Goal: Communication & Community: Answer question/provide support

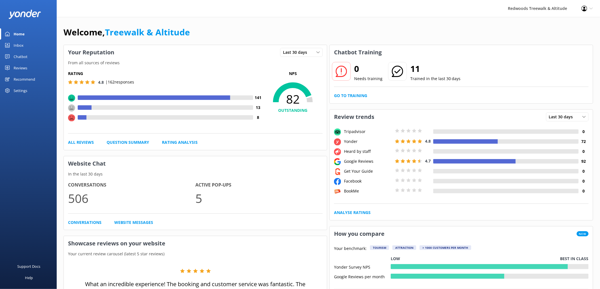
click at [37, 70] on link "Reviews" at bounding box center [28, 67] width 57 height 11
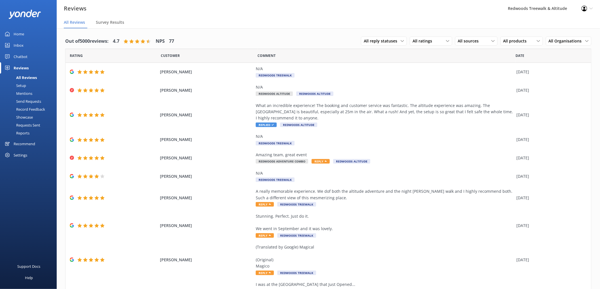
click at [33, 41] on link "Inbox" at bounding box center [28, 45] width 57 height 11
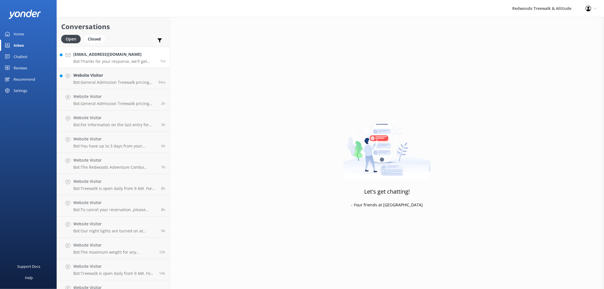
click at [105, 56] on h4 "[EMAIL_ADDRESS][DOMAIN_NAME]" at bounding box center [114, 54] width 83 height 6
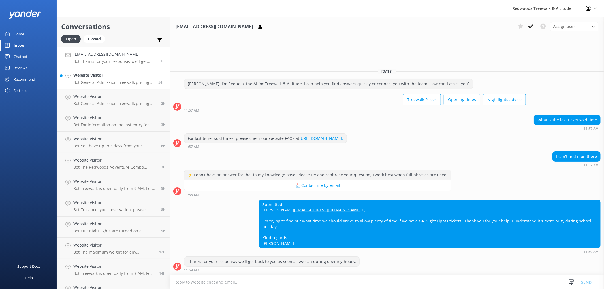
click at [107, 74] on h4 "Website Visitor" at bounding box center [113, 75] width 81 height 6
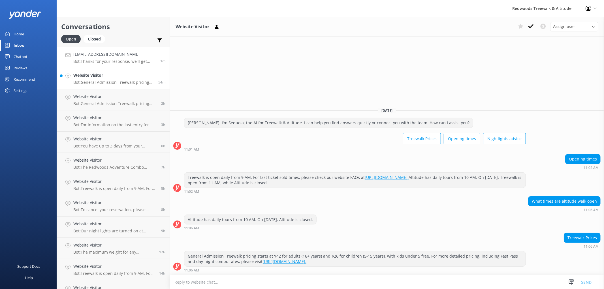
click at [113, 56] on h4 "[EMAIL_ADDRESS][DOMAIN_NAME]" at bounding box center [114, 54] width 83 height 6
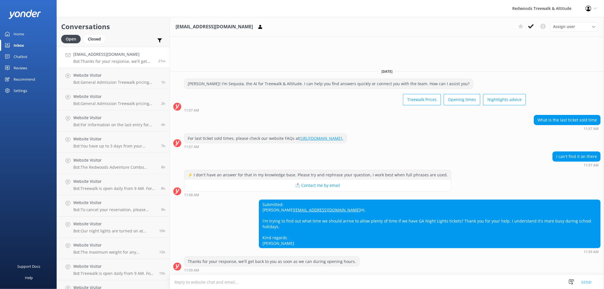
click at [24, 35] on div "Home" at bounding box center [19, 33] width 10 height 11
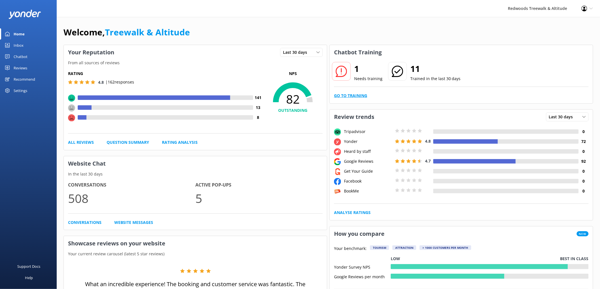
click at [354, 95] on link "Go to Training" at bounding box center [350, 96] width 33 height 6
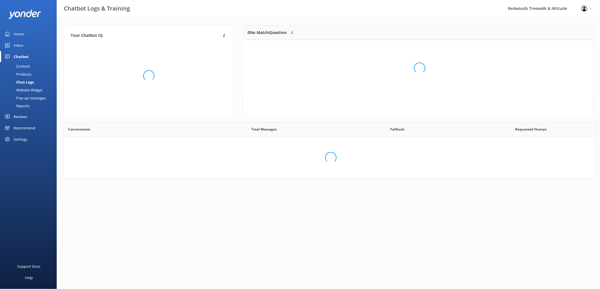
scroll to position [24, 344]
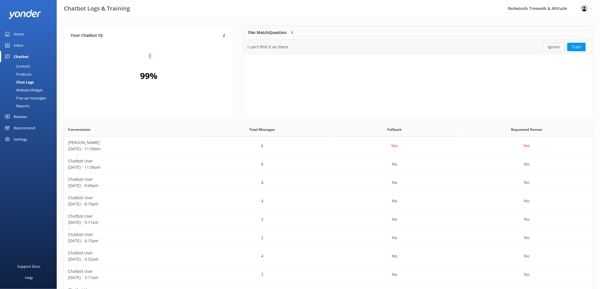
click at [556, 48] on button "Ignore" at bounding box center [553, 47] width 21 height 9
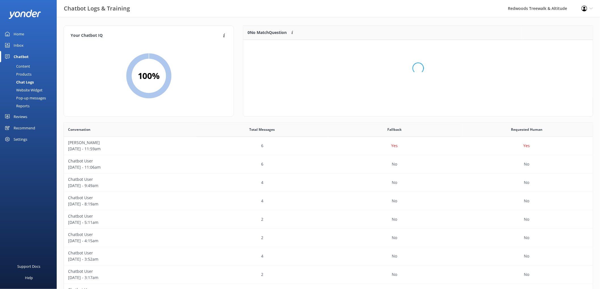
scroll to position [66, 344]
click at [44, 44] on link "Inbox" at bounding box center [28, 45] width 57 height 11
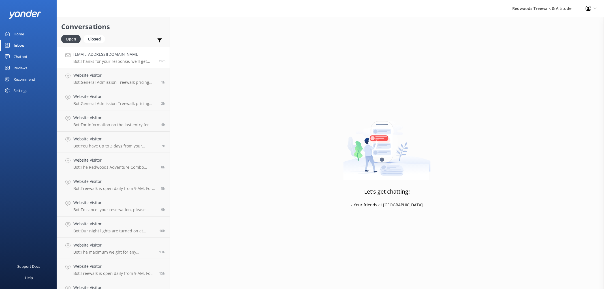
click at [116, 56] on h4 "[EMAIL_ADDRESS][DOMAIN_NAME]" at bounding box center [113, 54] width 81 height 6
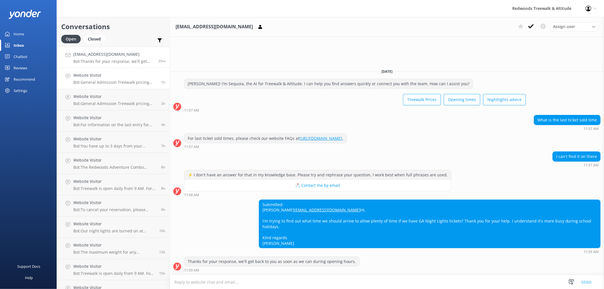
click at [115, 83] on p "Bot: General Admission Treewalk pricing starts at $42 for adults (16+ years) an…" at bounding box center [115, 82] width 84 height 5
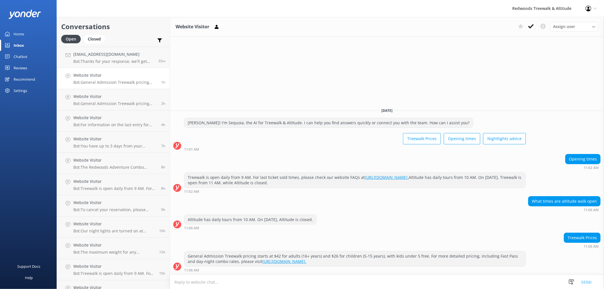
click at [39, 29] on link "Home" at bounding box center [28, 33] width 57 height 11
